Goal: Task Accomplishment & Management: Manage account settings

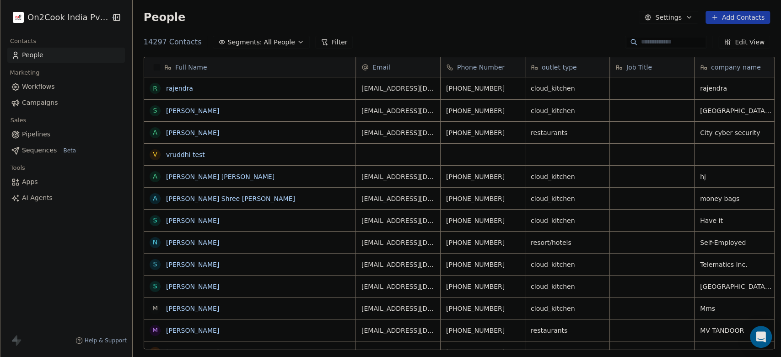
click at [736, 15] on button "Add Contacts" at bounding box center [737, 17] width 64 height 13
click at [706, 35] on icon "Suggestions" at bounding box center [702, 36] width 7 height 7
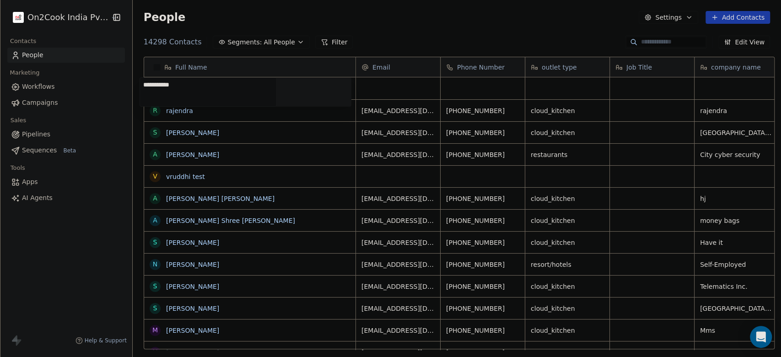
type textarea "**********"
click at [501, 87] on html "On2Cook India Pvt. Ltd. Contacts People Marketing Workflows Campaigns Sales Pip…" at bounding box center [390, 178] width 781 height 357
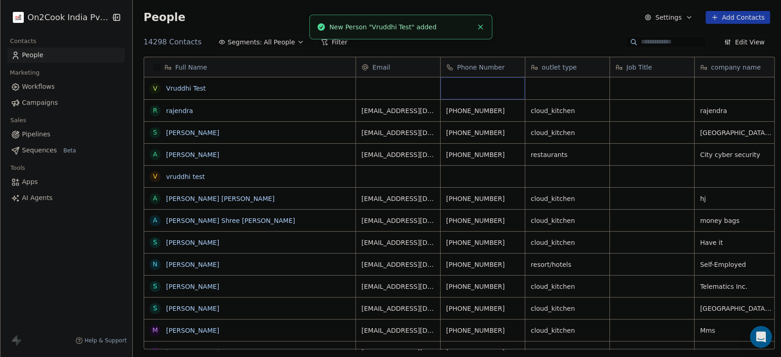
click at [500, 86] on div "grid" at bounding box center [482, 88] width 84 height 22
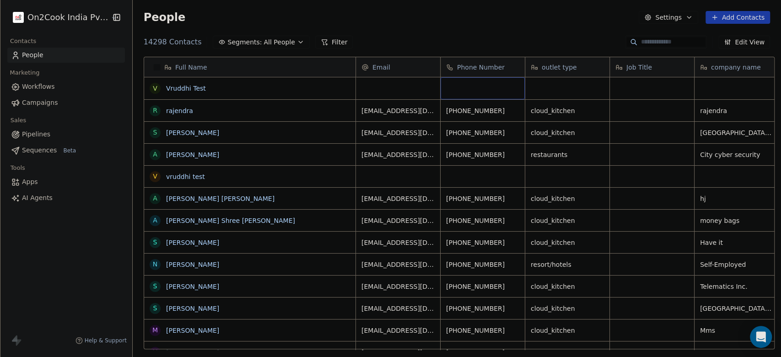
click at [500, 86] on div "grid" at bounding box center [482, 88] width 84 height 22
type input "**********"
click at [556, 32] on html "On2Cook India Pvt. Ltd. Contacts People Marketing Workflows Campaigns Sales Pip…" at bounding box center [390, 178] width 781 height 357
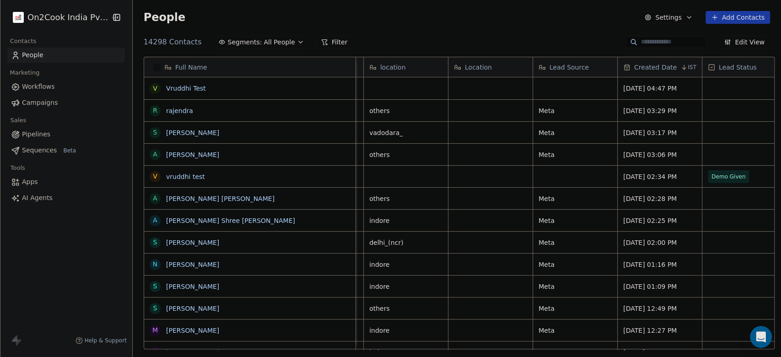
scroll to position [0, 427]
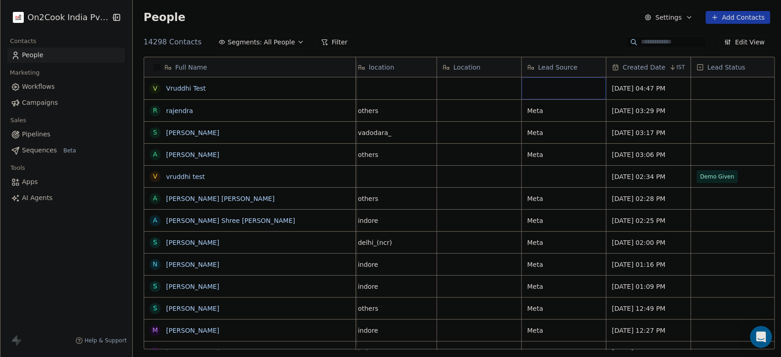
click at [567, 85] on div "grid" at bounding box center [563, 88] width 84 height 22
click at [155, 82] on html "On2Cook India Pvt. Ltd. Contacts People Marketing Workflows Campaigns Sales Pip…" at bounding box center [390, 178] width 781 height 357
click at [153, 90] on button "grid" at bounding box center [154, 88] width 7 height 7
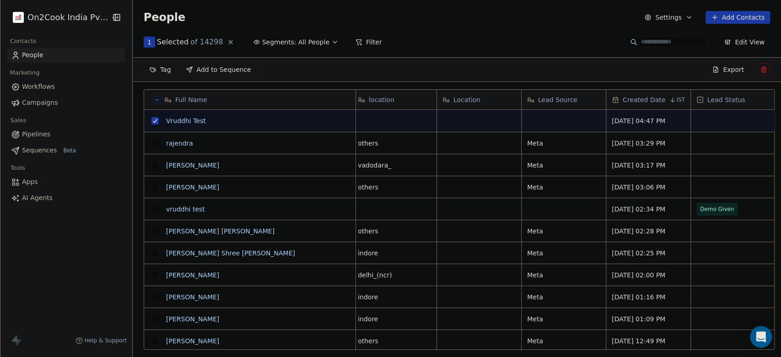
scroll to position [273, 643]
click at [153, 85] on div "Full Name V Vruddhi Test r [PERSON_NAME] A [PERSON_NAME] v vruddhi test a [PERS…" at bounding box center [457, 223] width 648 height 282
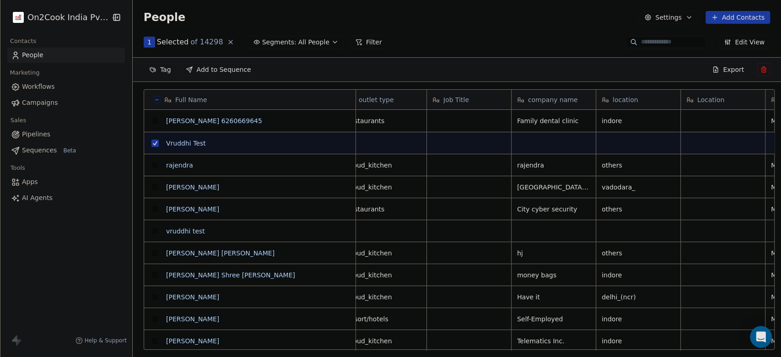
scroll to position [0, 0]
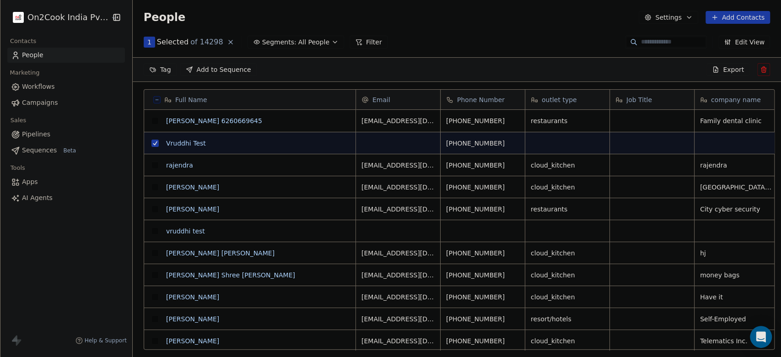
click at [763, 70] on icon at bounding box center [762, 69] width 7 height 7
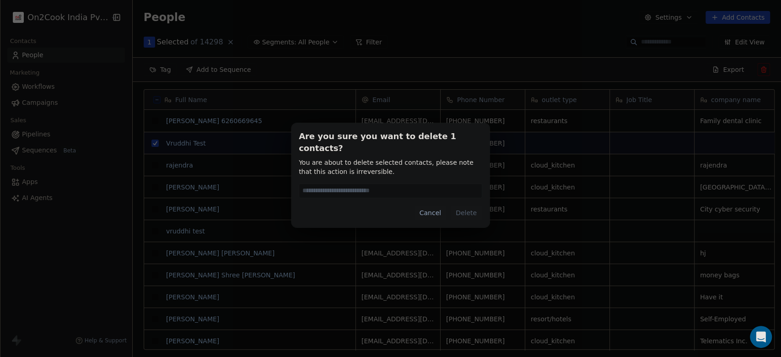
click at [445, 186] on input at bounding box center [390, 191] width 182 height 14
type input "******"
click at [479, 205] on button "Delete" at bounding box center [466, 212] width 32 height 15
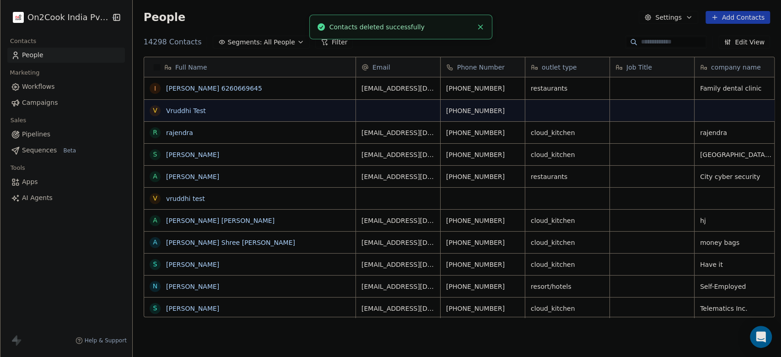
scroll to position [304, 643]
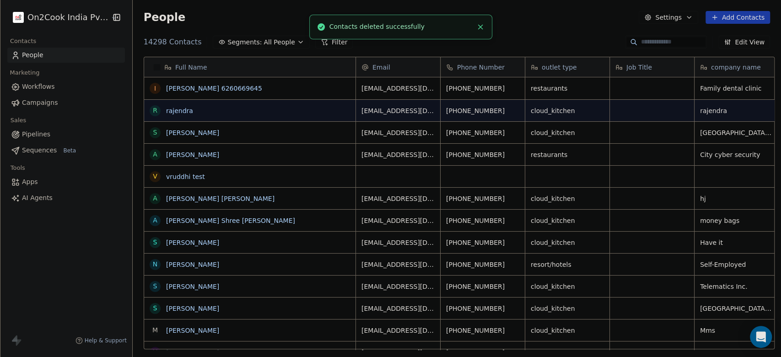
click at [477, 27] on icon "Close toast" at bounding box center [480, 27] width 8 height 8
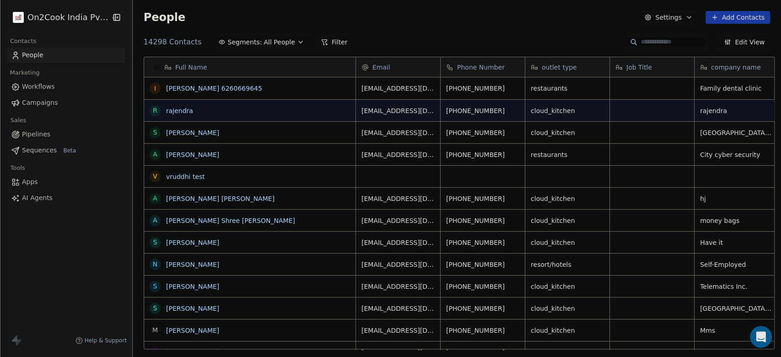
click at [327, 37] on button "Filter" at bounding box center [334, 42] width 38 height 13
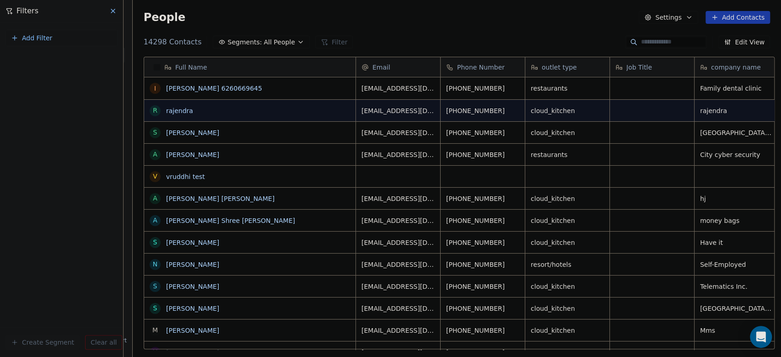
click at [112, 10] on icon at bounding box center [112, 10] width 7 height 7
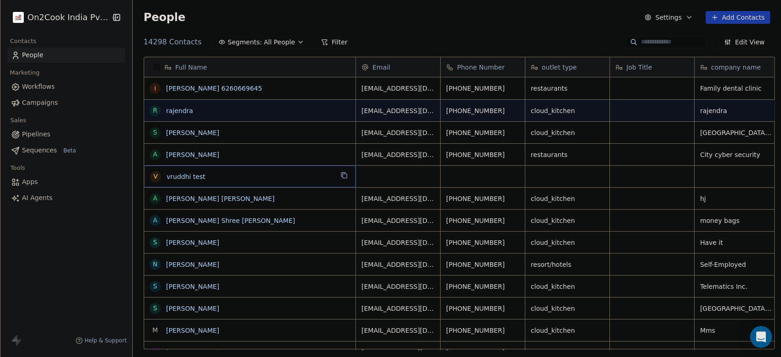
click at [273, 180] on span "vruddhi test" at bounding box center [249, 176] width 166 height 9
click at [352, 21] on html "On2Cook India Pvt. Ltd. Contacts People Marketing Workflows Campaigns Sales Pip…" at bounding box center [390, 178] width 781 height 357
click at [463, 176] on div "grid" at bounding box center [482, 176] width 84 height 21
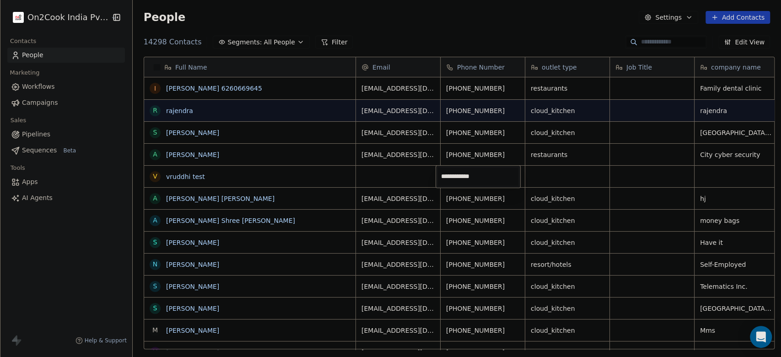
type input "**********"
click at [538, 175] on html "On2Cook India Pvt. Ltd. Contacts People Marketing Workflows Campaigns Sales Pip…" at bounding box center [390, 178] width 781 height 357
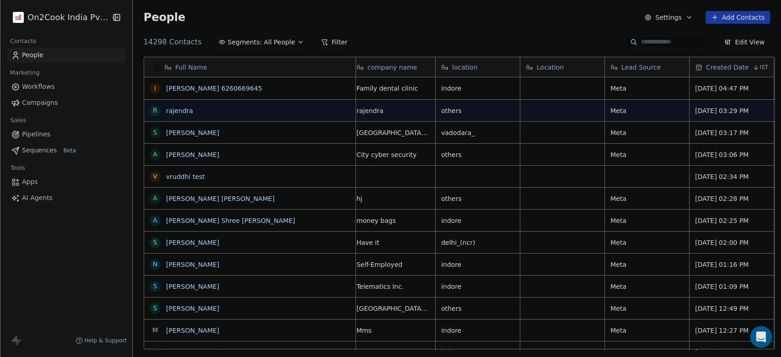
scroll to position [0, 0]
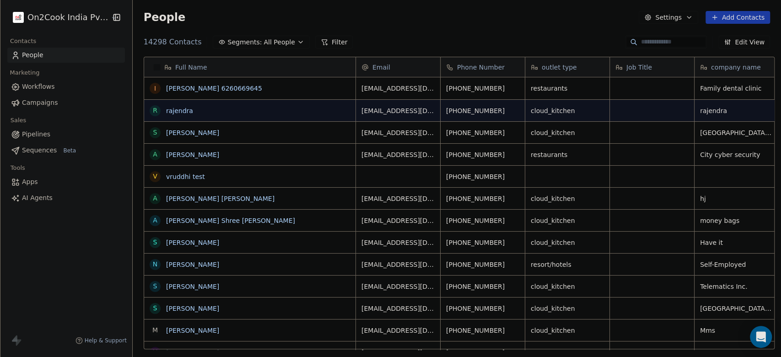
click at [459, 22] on div "People Settings Add Contacts" at bounding box center [457, 17] width 626 height 13
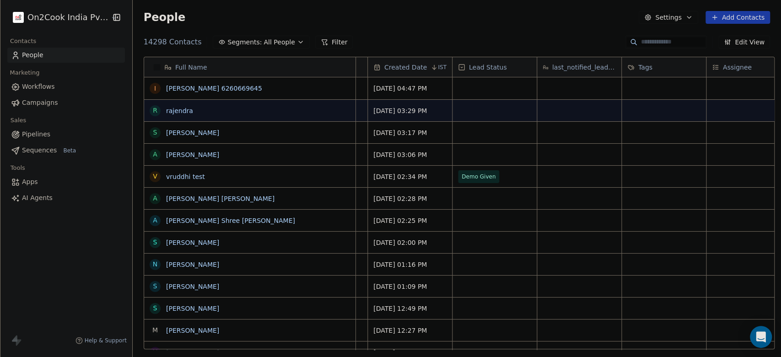
scroll to position [0, 670]
click at [492, 172] on span "Demo Given" at bounding box center [481, 176] width 56 height 13
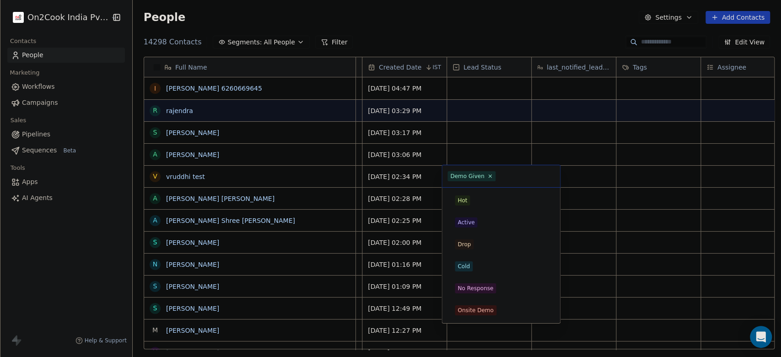
scroll to position [131, 0]
click at [492, 229] on div "Converted" at bounding box center [500, 222] width 103 height 15
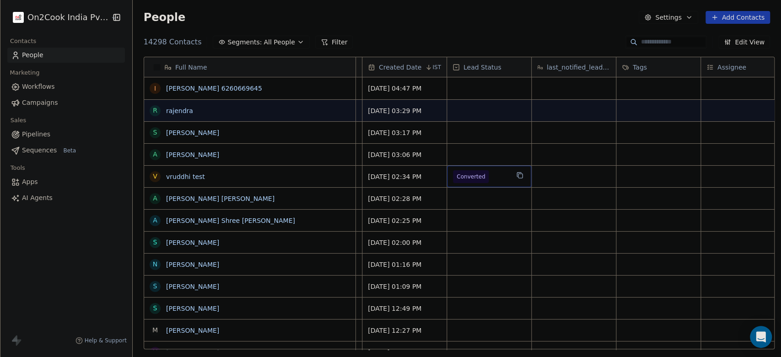
click at [478, 174] on span "Converted" at bounding box center [471, 176] width 36 height 13
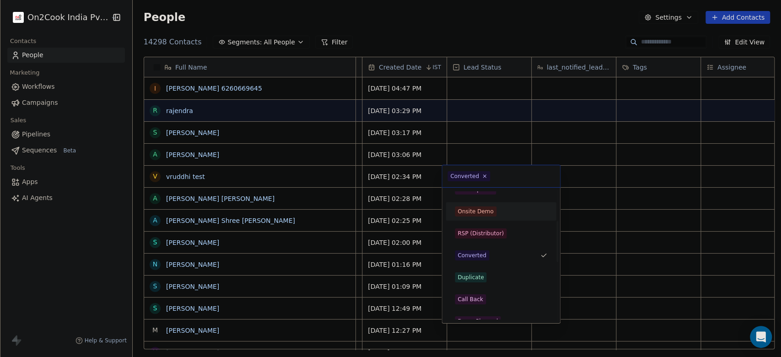
scroll to position [165, 0]
click at [478, 269] on div "Demo Given" at bounding box center [500, 276] width 103 height 15
